Goal: Transaction & Acquisition: Purchase product/service

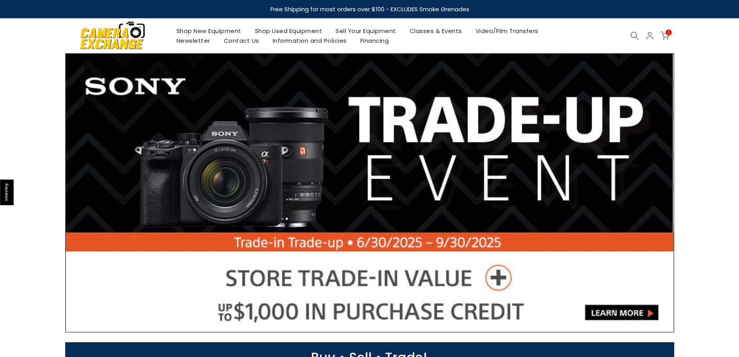
click at [230, 30] on link "Shop New Equipment" at bounding box center [209, 31] width 78 height 10
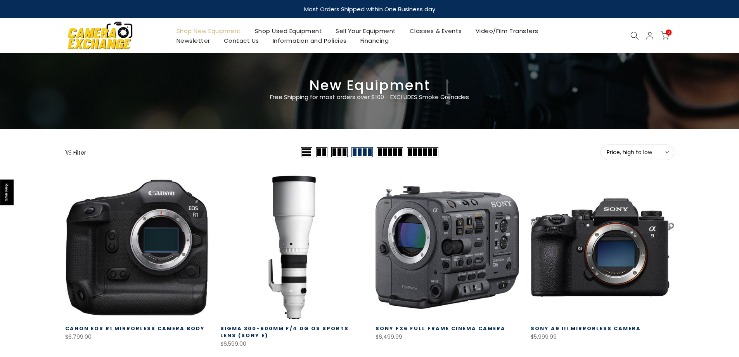
click at [83, 151] on button "Filter" at bounding box center [75, 152] width 21 height 8
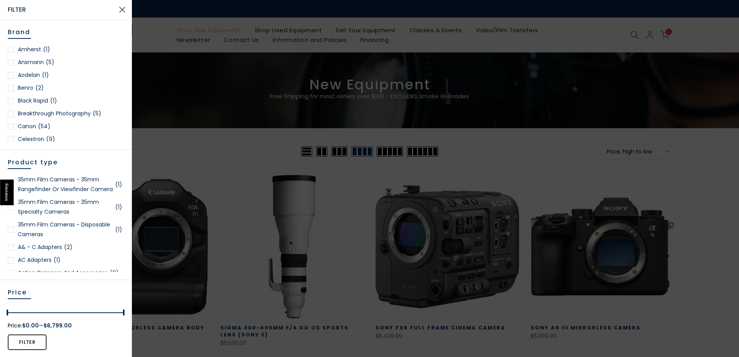
click at [26, 126] on link "Canon (54)" at bounding box center [66, 126] width 116 height 10
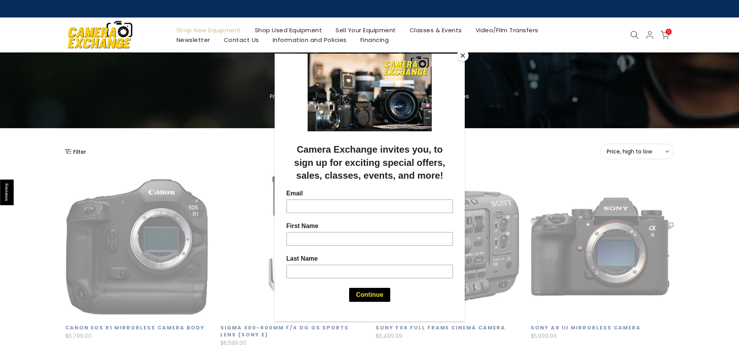
scroll to position [136, 0]
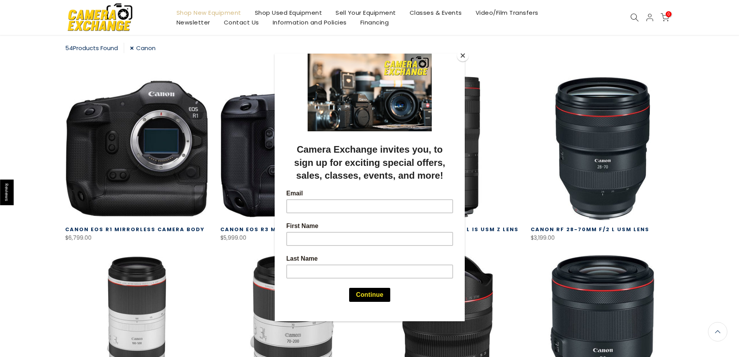
click at [459, 54] on button "Close" at bounding box center [463, 56] width 12 height 12
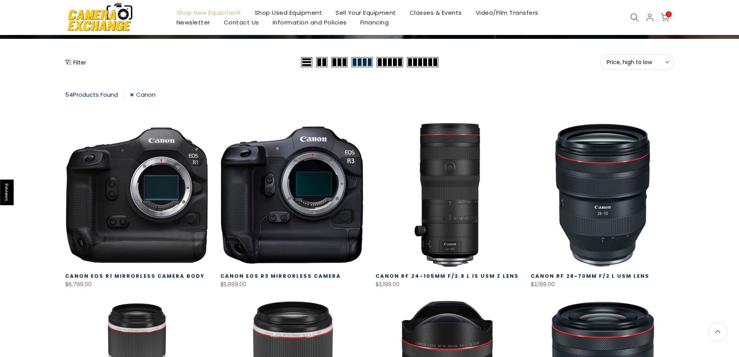
scroll to position [0, 0]
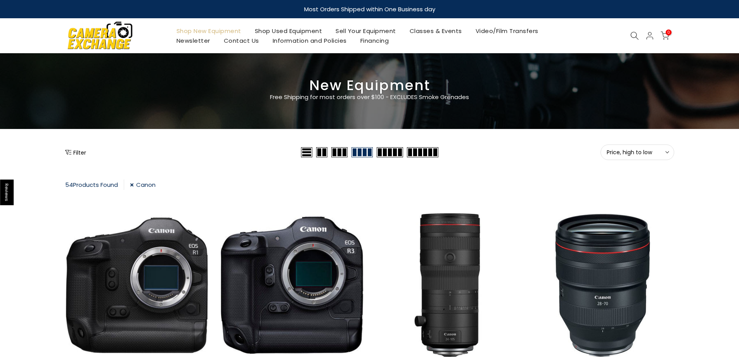
click at [80, 153] on button "Filter" at bounding box center [75, 152] width 21 height 8
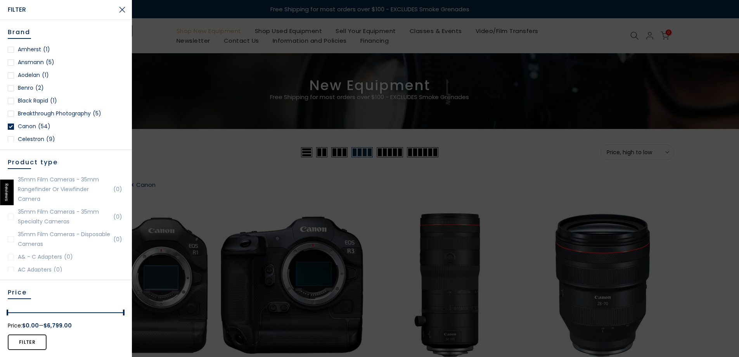
click at [209, 99] on div at bounding box center [369, 178] width 739 height 357
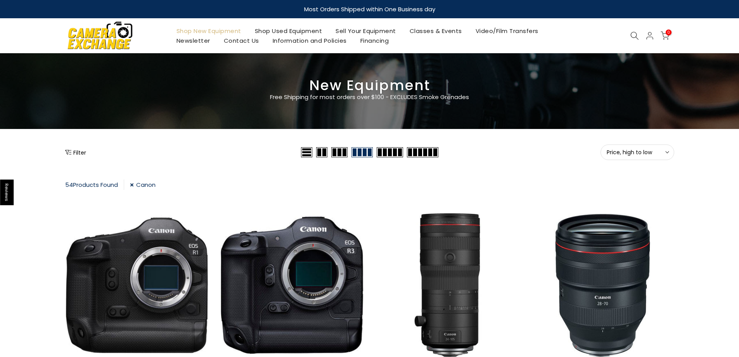
click at [628, 34] on div at bounding box center [634, 35] width 15 height 9
click at [630, 36] on div at bounding box center [634, 35] width 15 height 9
click at [634, 35] on icon at bounding box center [635, 35] width 9 height 9
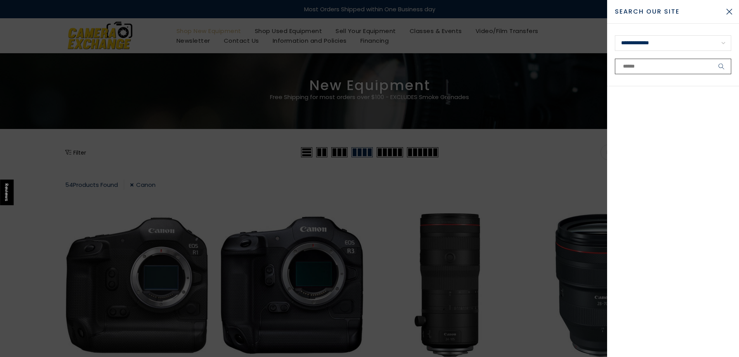
click at [638, 62] on input "text" at bounding box center [673, 67] width 116 height 16
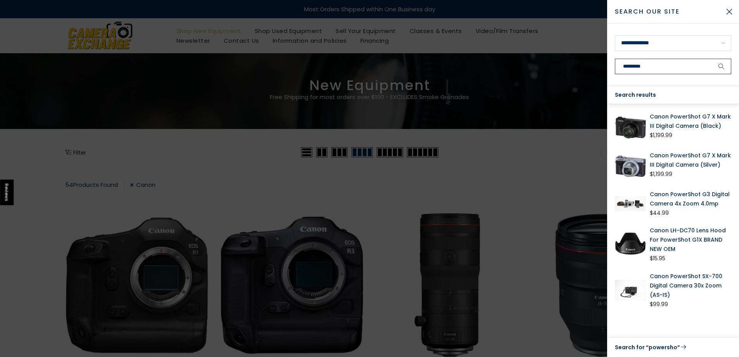
type input "*********"
click at [712, 59] on button "submit" at bounding box center [721, 67] width 19 height 16
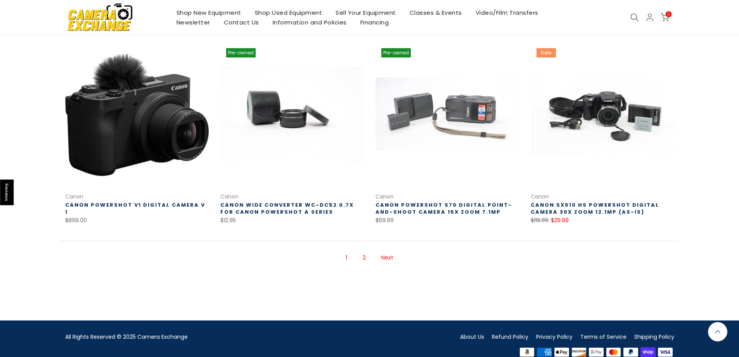
scroll to position [517, 0]
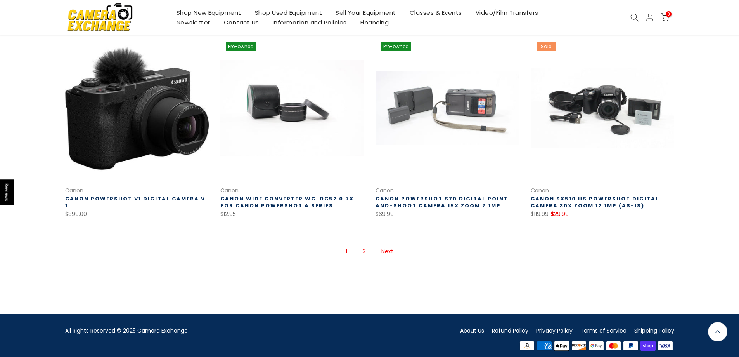
click at [393, 251] on link "Next" at bounding box center [388, 251] width 20 height 14
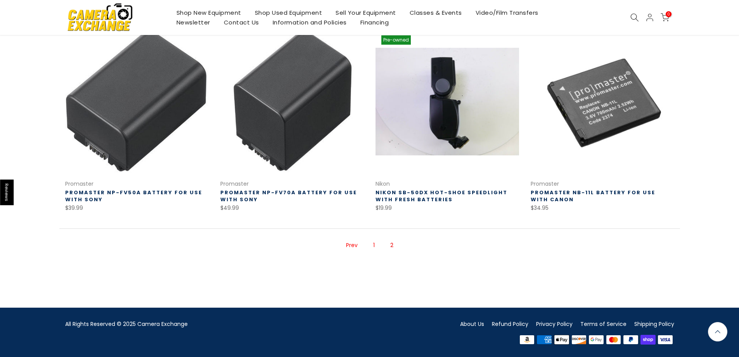
click at [377, 241] on link "1" at bounding box center [373, 245] width 9 height 14
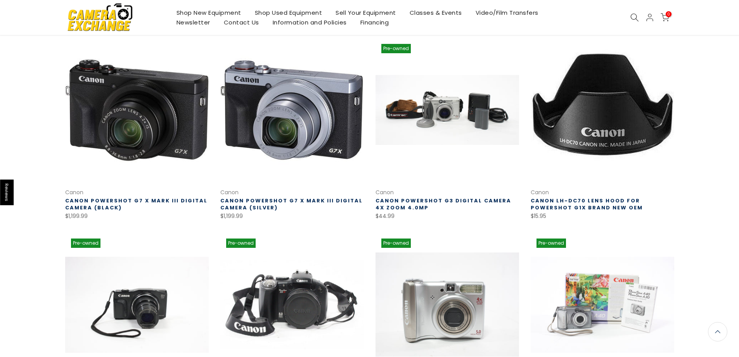
scroll to position [125, 0]
